Goal: Task Accomplishment & Management: Manage account settings

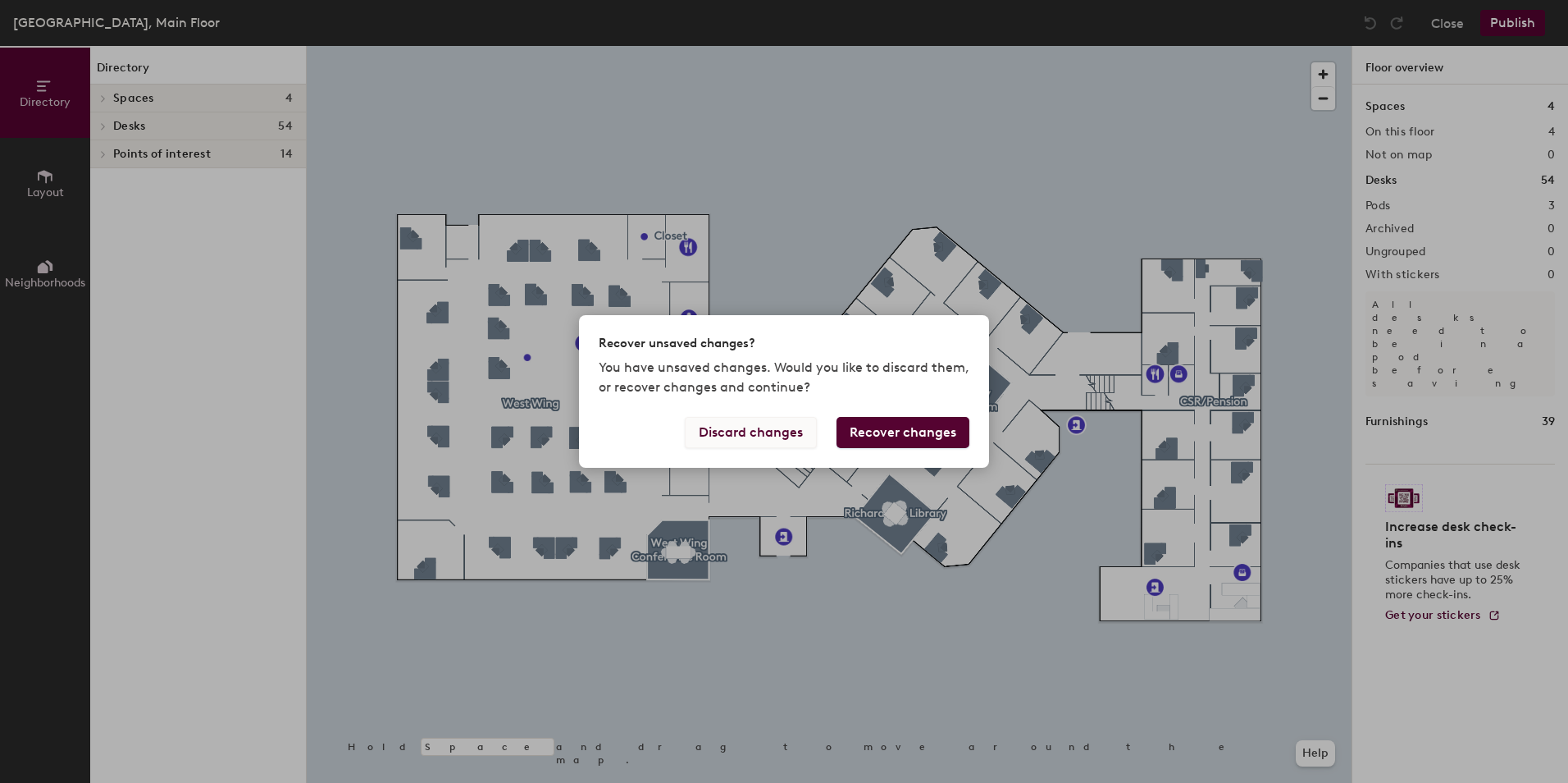
click at [721, 445] on button "Discard changes" at bounding box center [751, 432] width 132 height 32
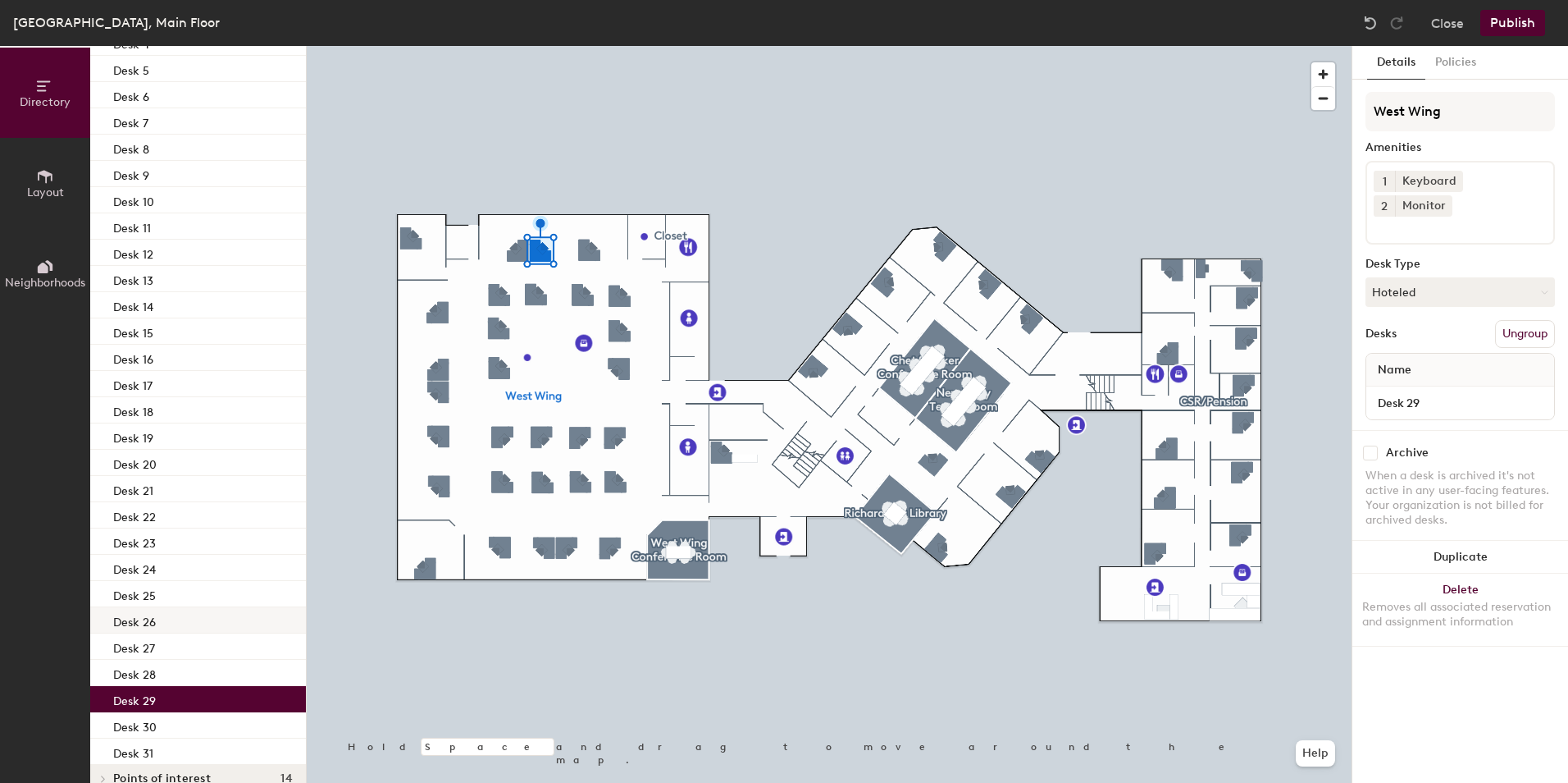
scroll to position [297, 0]
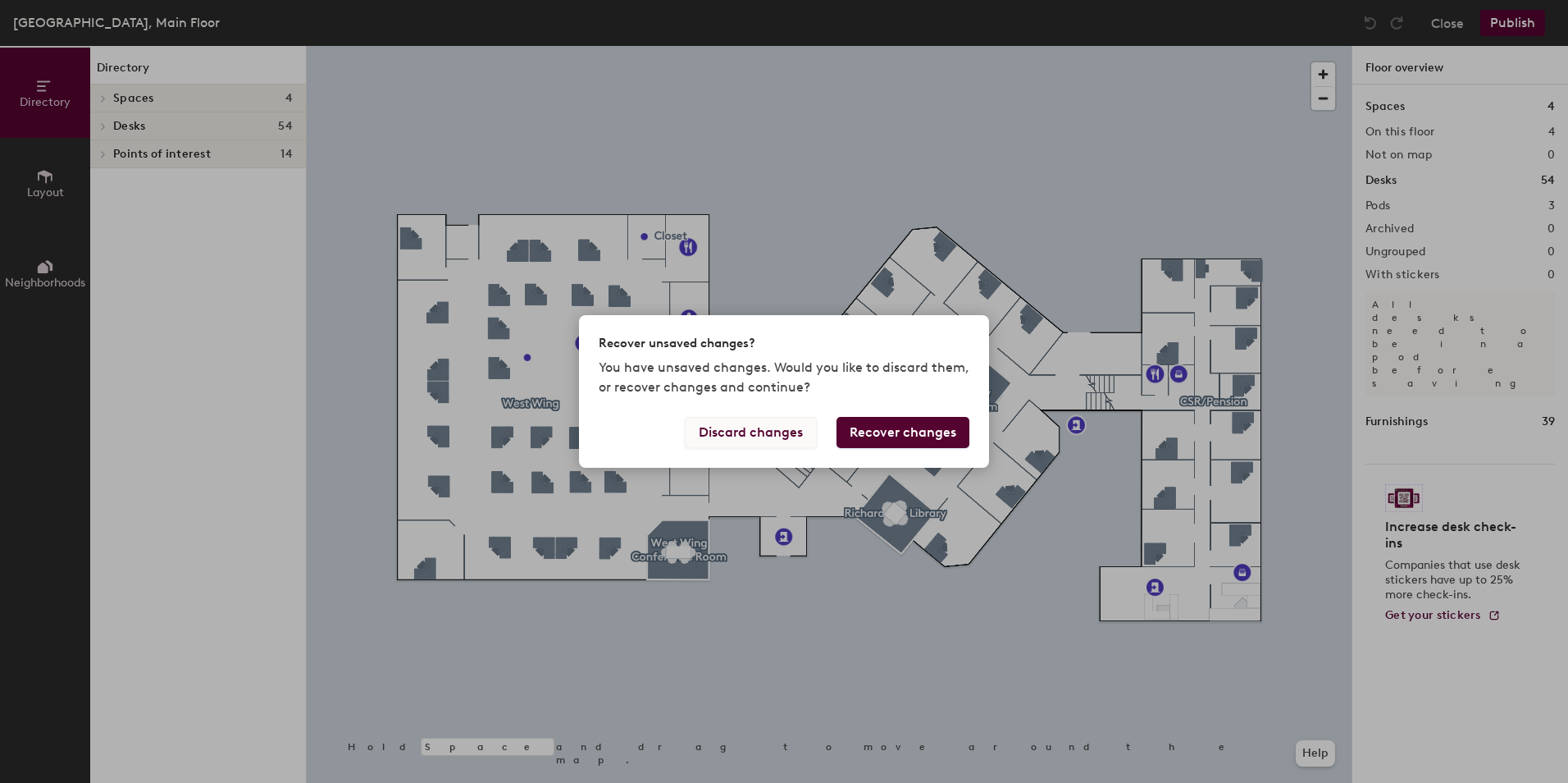
click at [787, 431] on button "Discard changes" at bounding box center [751, 432] width 132 height 32
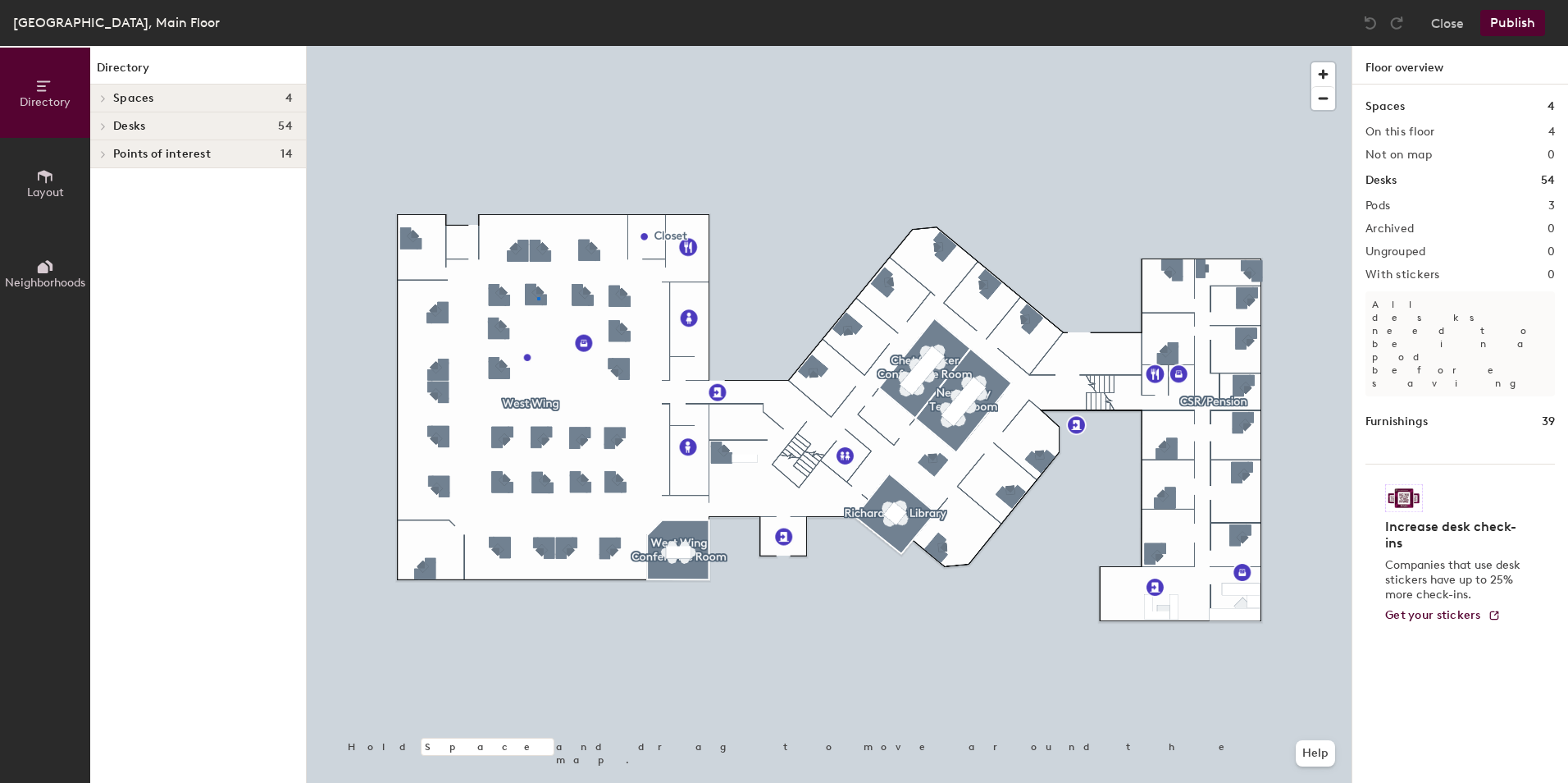
click at [537, 46] on div at bounding box center [830, 46] width 1045 height 0
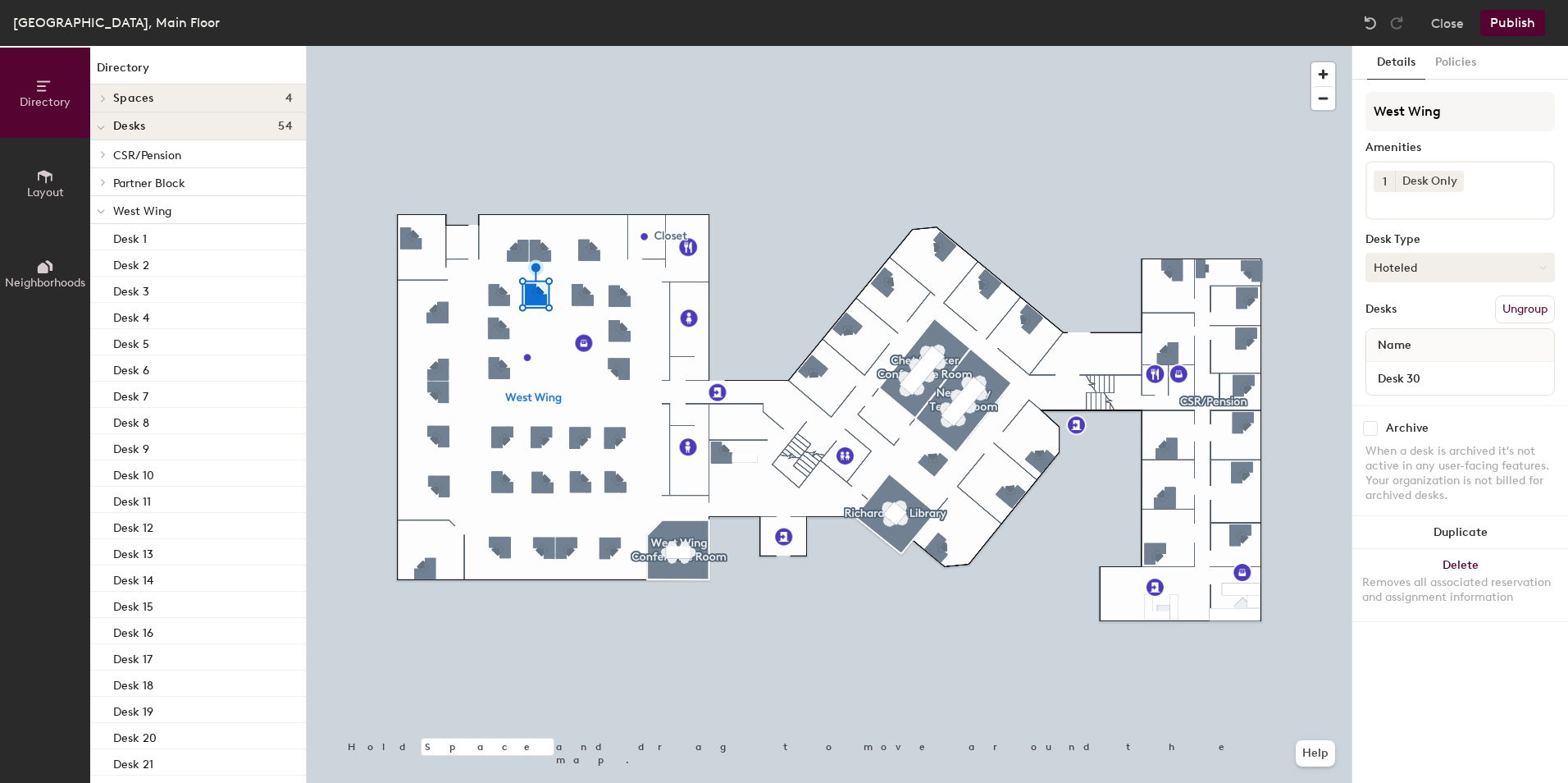
click at [1543, 267] on icon at bounding box center [1543, 268] width 8 height 8
click at [1420, 315] on div "Assigned" at bounding box center [1448, 319] width 164 height 25
click at [1452, 340] on div "Name" at bounding box center [1461, 345] width 188 height 33
click at [1454, 348] on div "Name" at bounding box center [1461, 345] width 188 height 33
click at [1389, 344] on span "Name" at bounding box center [1394, 345] width 50 height 30
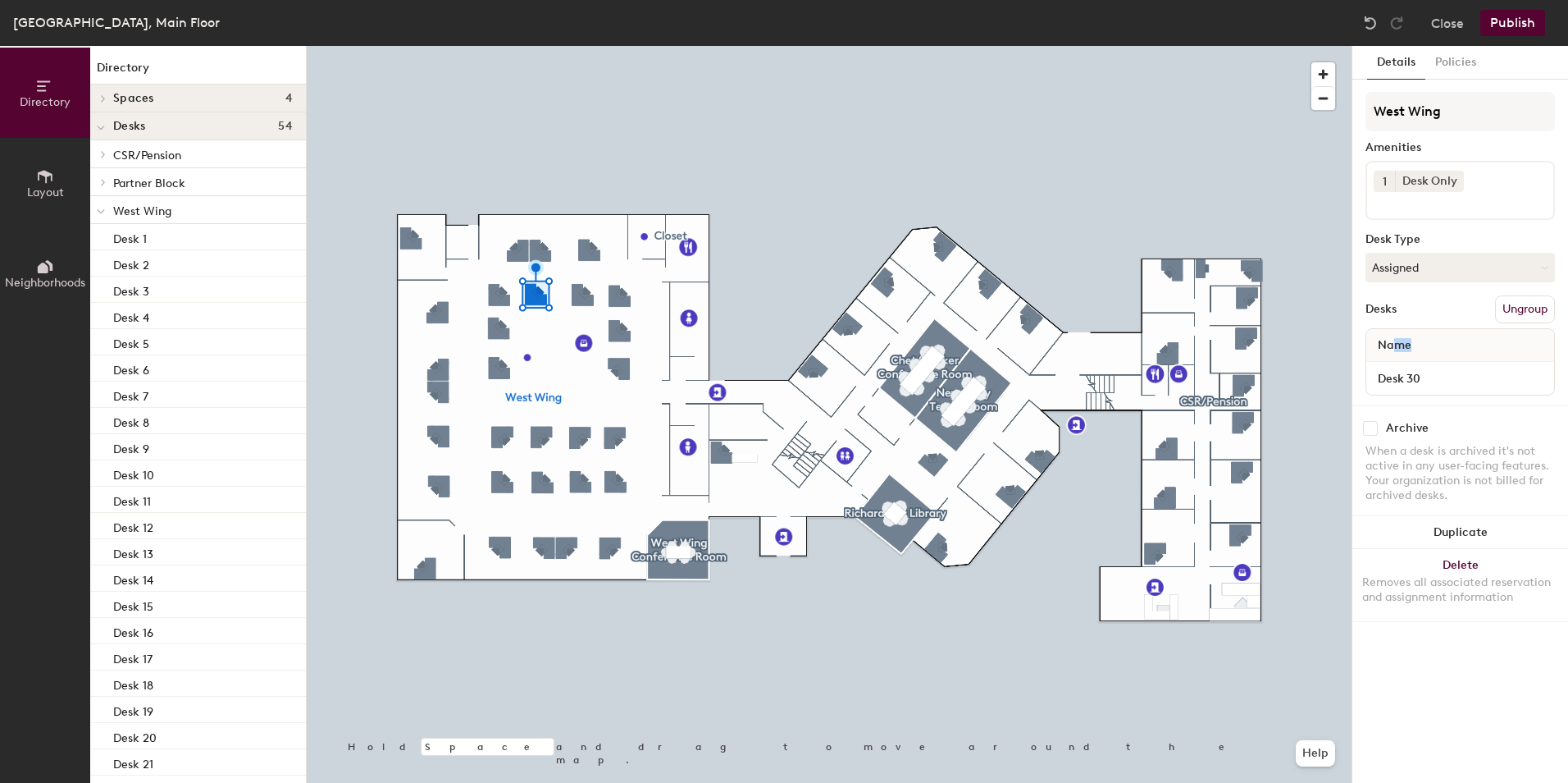
drag, startPoint x: 1417, startPoint y: 344, endPoint x: 1395, endPoint y: 344, distance: 22.0
click at [1395, 344] on span "Name" at bounding box center [1394, 345] width 50 height 30
drag, startPoint x: 1395, startPoint y: 344, endPoint x: 1415, endPoint y: 348, distance: 20.4
click at [1415, 348] on span "Name" at bounding box center [1394, 345] width 50 height 30
click at [1420, 346] on div "Name" at bounding box center [1461, 345] width 188 height 33
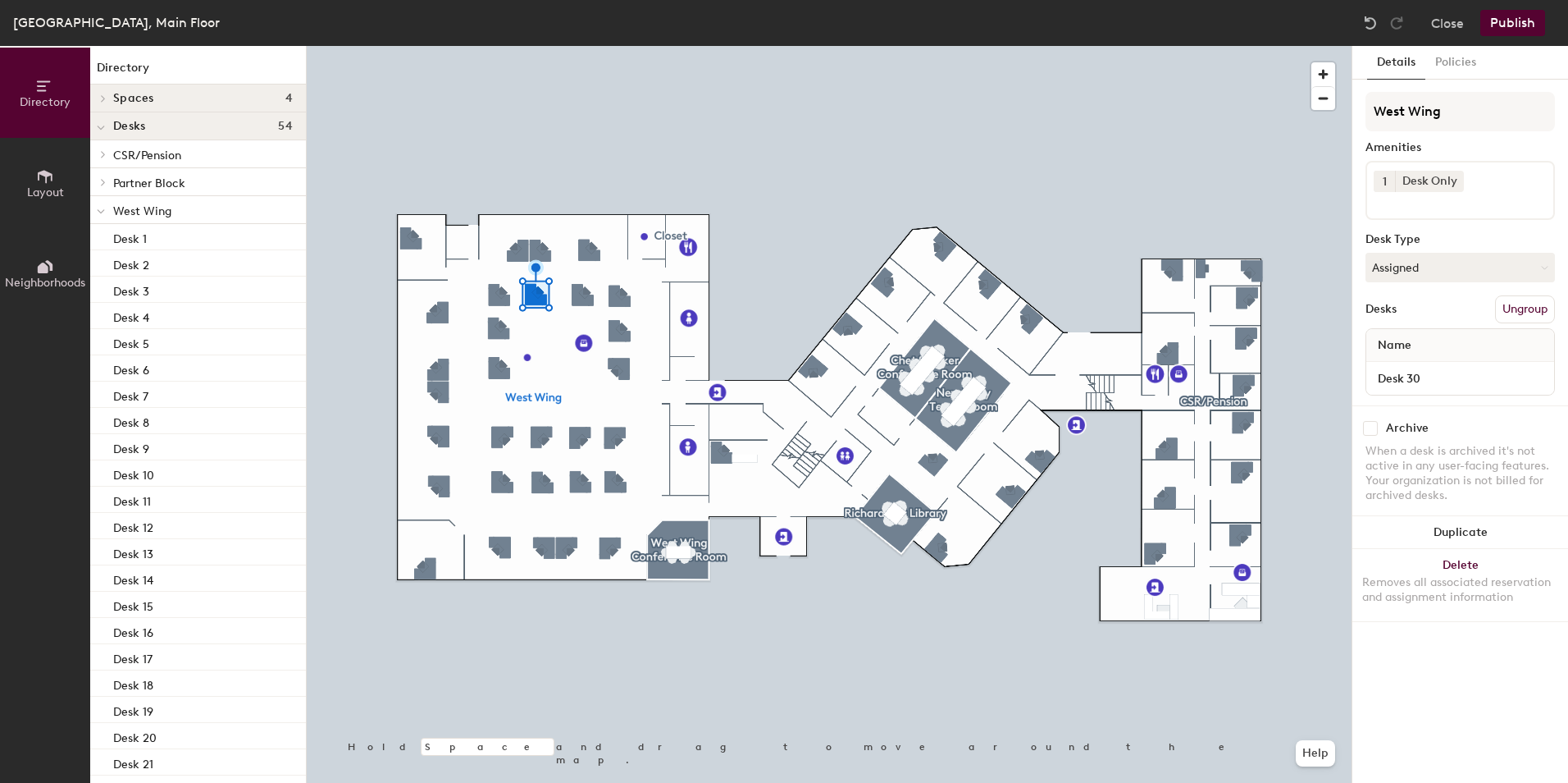
click at [1443, 309] on div "Desks Ungroup" at bounding box center [1461, 309] width 190 height 28
